Goal: Navigation & Orientation: Understand site structure

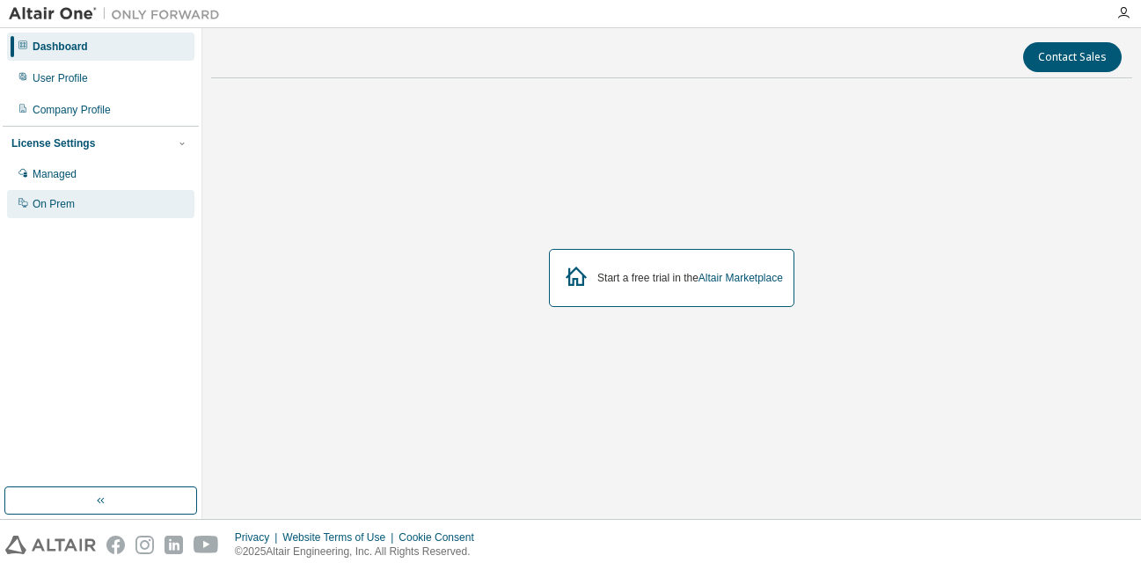
click at [55, 202] on div "On Prem" at bounding box center [54, 204] width 42 height 14
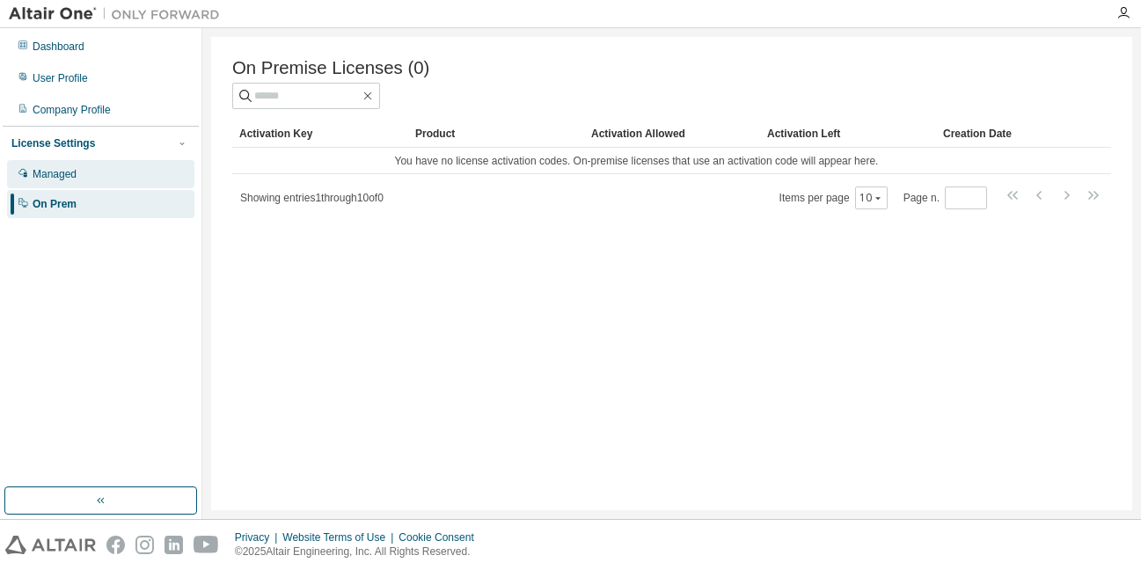
click at [60, 179] on div "Managed" at bounding box center [55, 174] width 44 height 14
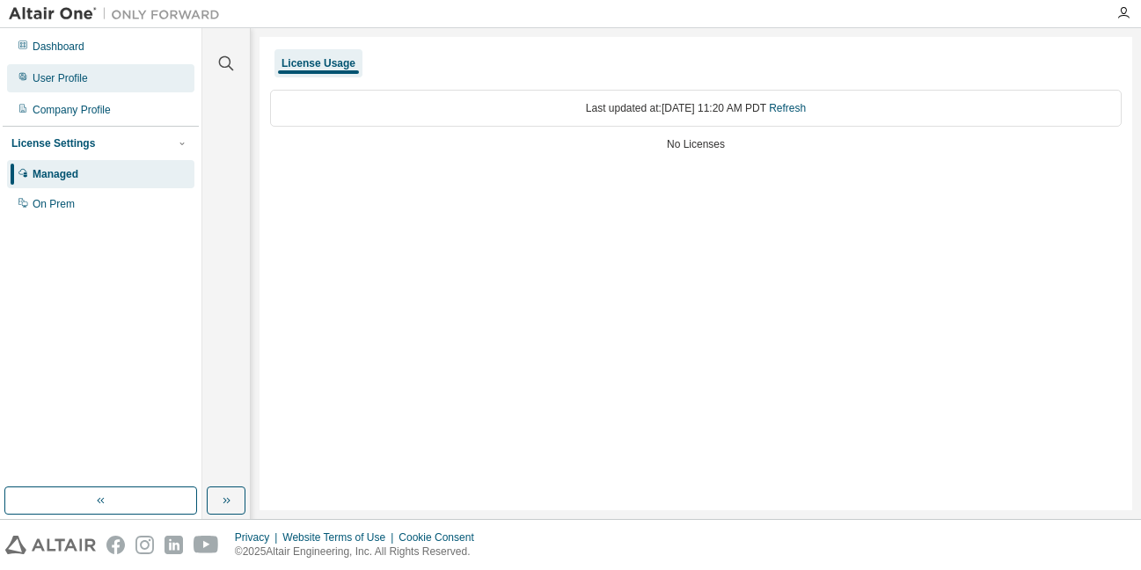
click at [57, 73] on div "User Profile" at bounding box center [60, 78] width 55 height 14
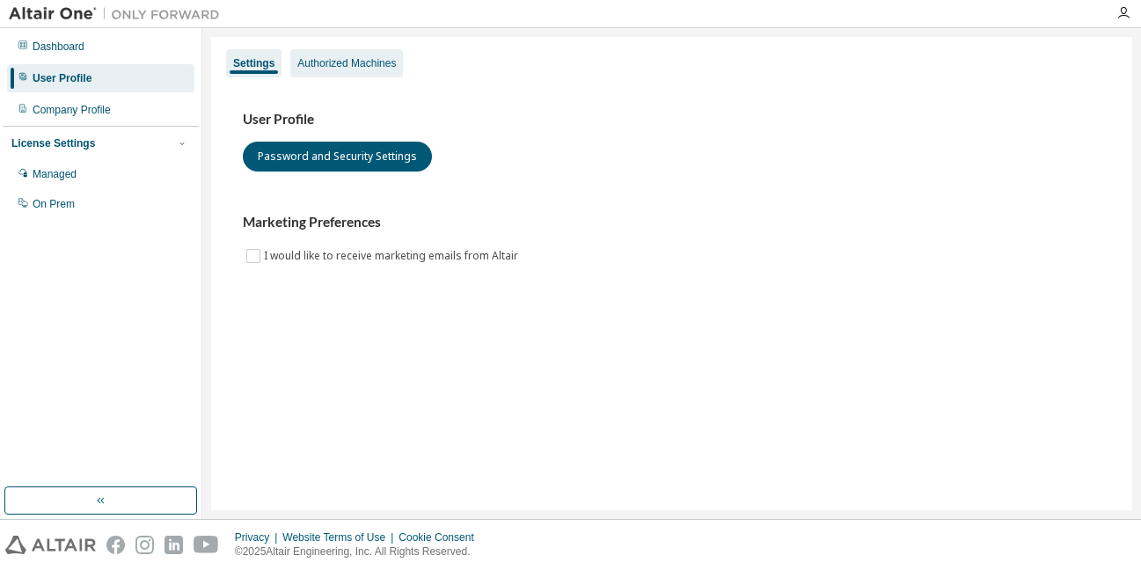
click at [352, 65] on div "Authorized Machines" at bounding box center [346, 63] width 99 height 14
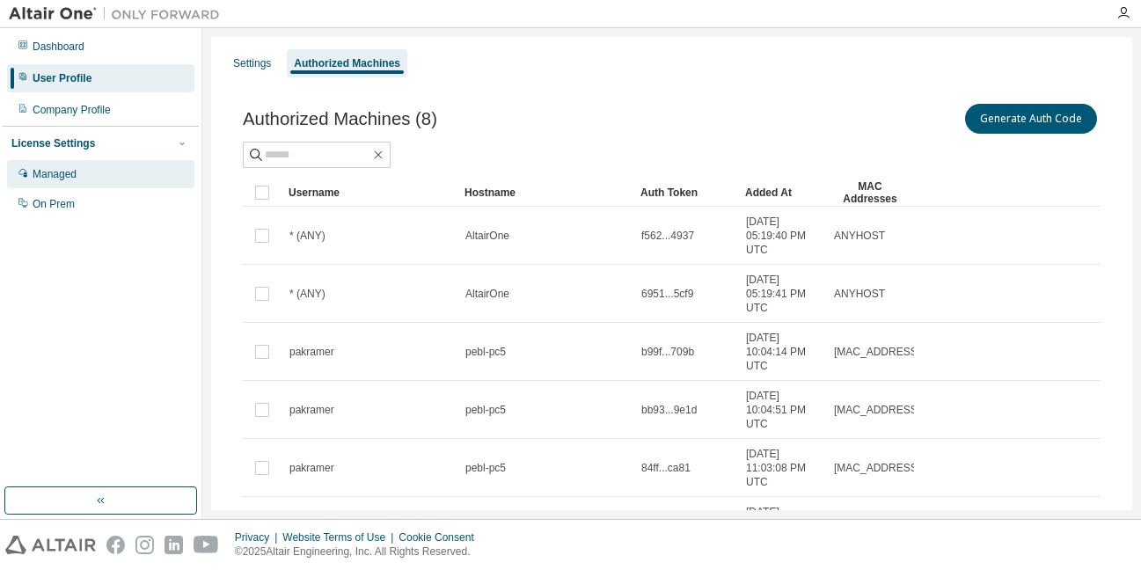
click at [106, 173] on div "Managed" at bounding box center [100, 174] width 187 height 28
click at [63, 176] on div "Managed" at bounding box center [55, 174] width 44 height 14
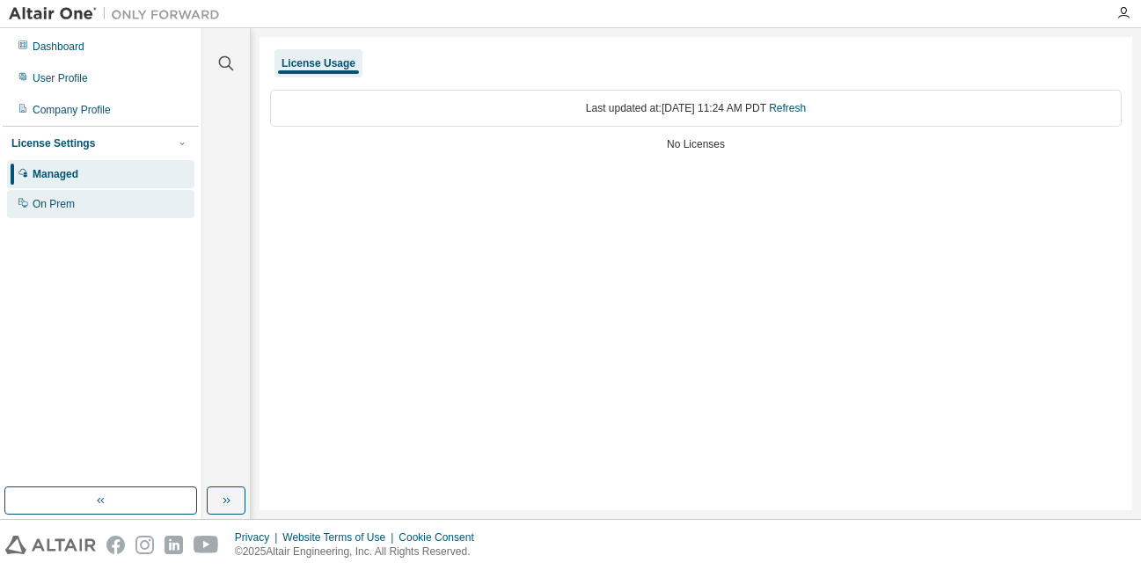
click at [59, 202] on div "On Prem" at bounding box center [54, 204] width 42 height 14
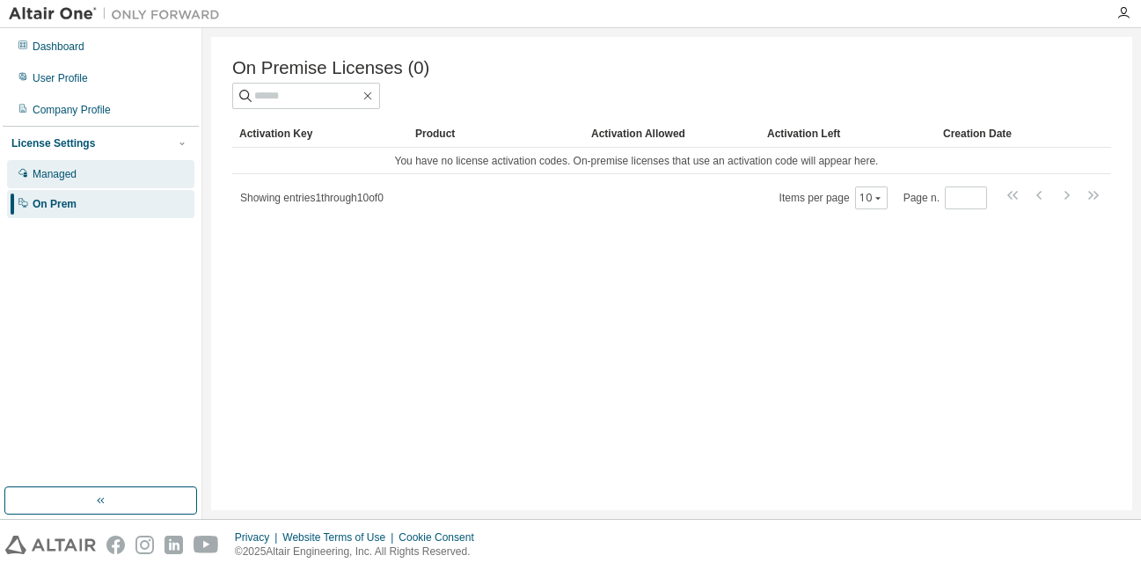
click at [74, 177] on div "Managed" at bounding box center [55, 174] width 44 height 14
